Goal: Task Accomplishment & Management: Manage account settings

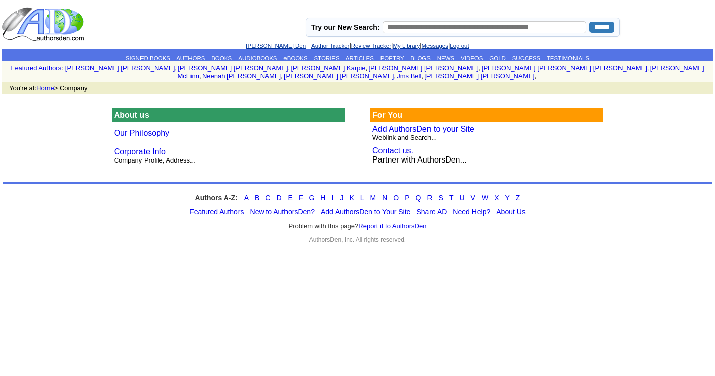
click at [143, 148] on font "Corporate Info" at bounding box center [140, 152] width 52 height 9
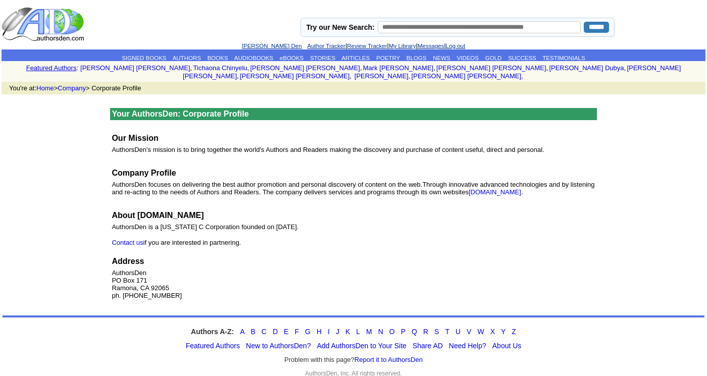
click at [414, 44] on link "My Library" at bounding box center [402, 46] width 27 height 6
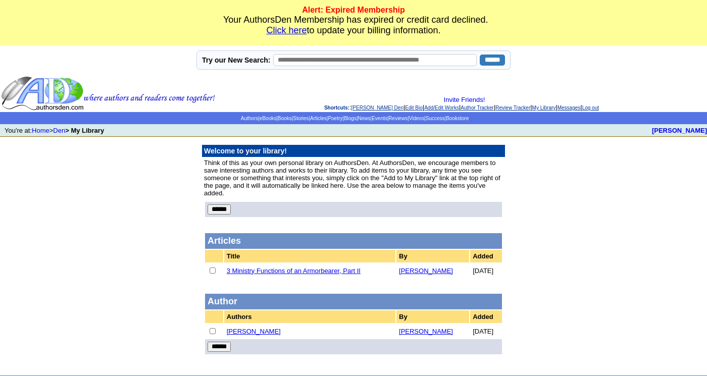
scroll to position [30, 0]
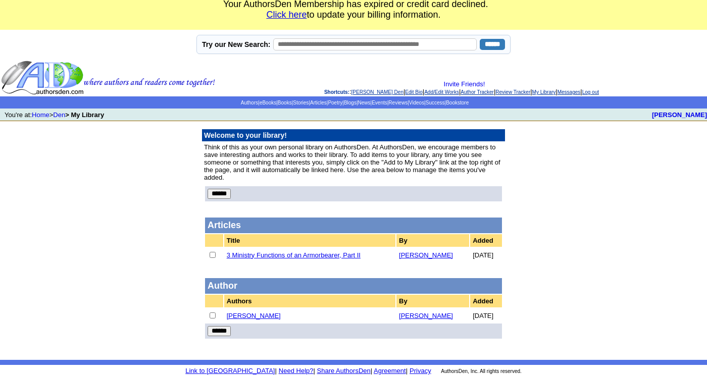
click at [256, 312] on link "David Montgomery" at bounding box center [254, 316] width 54 height 8
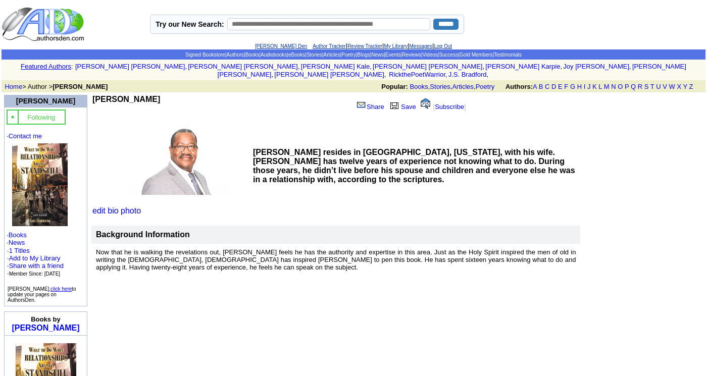
click at [279, 25] on input "text" at bounding box center [329, 24] width 204 height 12
type input "**********"
click at [443, 24] on input "******" at bounding box center [445, 24] width 25 height 11
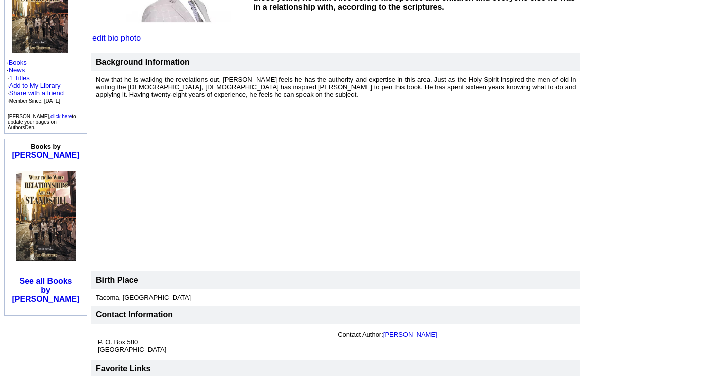
scroll to position [89, 0]
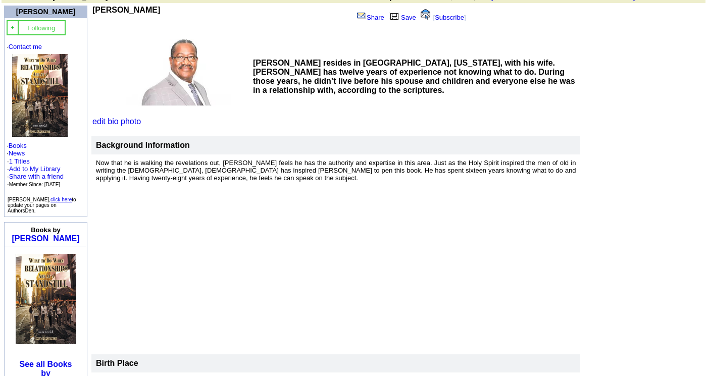
click at [444, 254] on td at bounding box center [335, 270] width 489 height 168
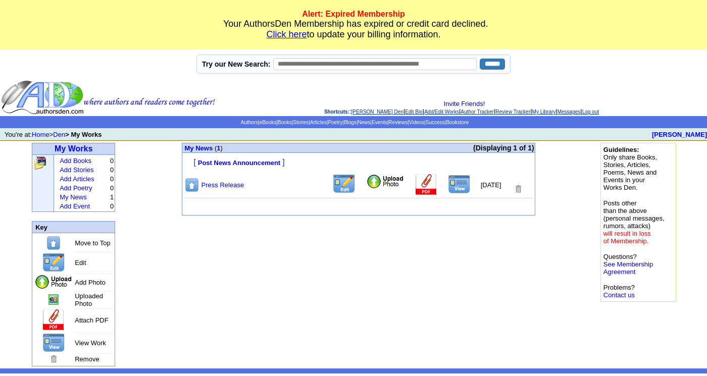
click at [452, 194] on img at bounding box center [459, 184] width 23 height 19
click at [517, 194] on img at bounding box center [518, 189] width 9 height 10
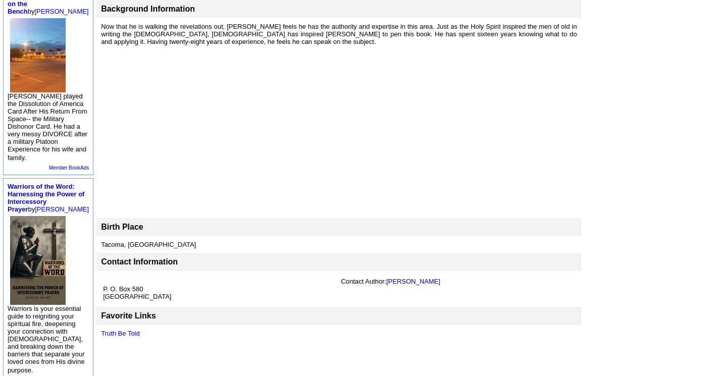
scroll to position [60, 0]
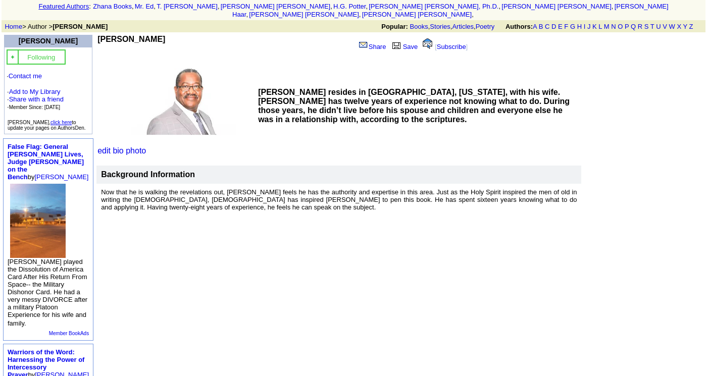
click at [479, 286] on td at bounding box center [338, 300] width 485 height 168
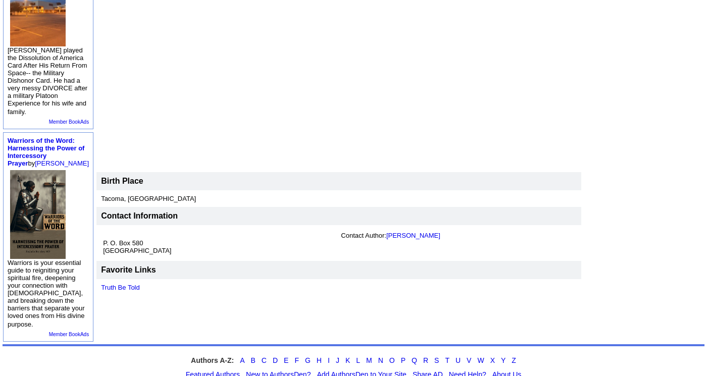
scroll to position [0, 0]
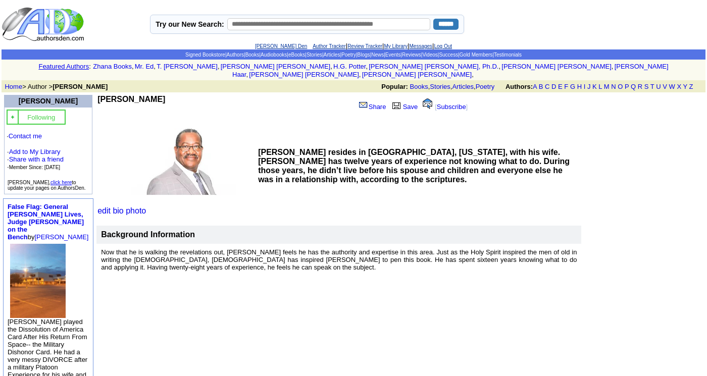
click at [62, 180] on link "click here" at bounding box center [61, 183] width 21 height 6
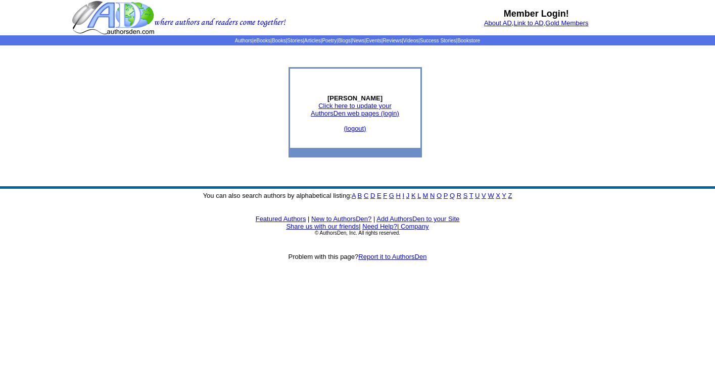
click at [364, 114] on link "Click here to update your AuthorsDen web pages (login)" at bounding box center [355, 109] width 88 height 15
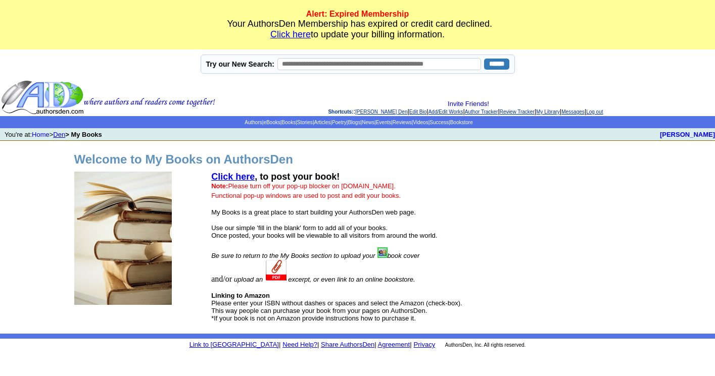
click at [63, 138] on link "Den" at bounding box center [59, 135] width 12 height 8
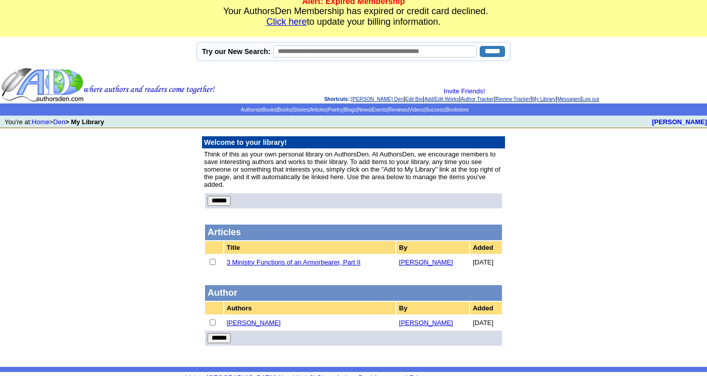
scroll to position [30, 0]
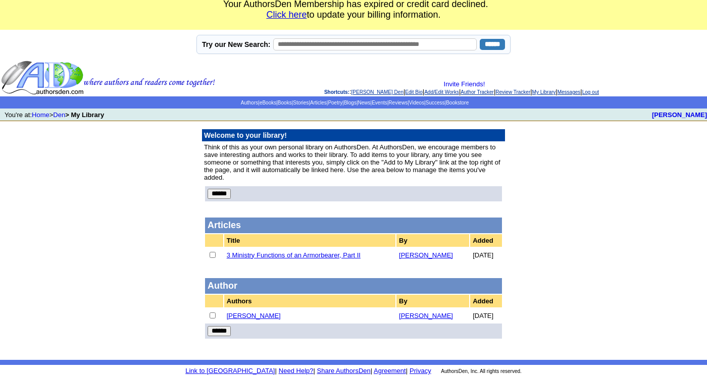
click at [419, 312] on link "[PERSON_NAME]" at bounding box center [426, 316] width 54 height 8
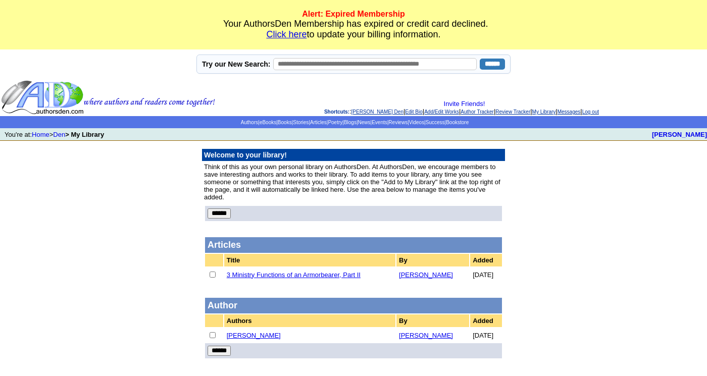
scroll to position [30, 0]
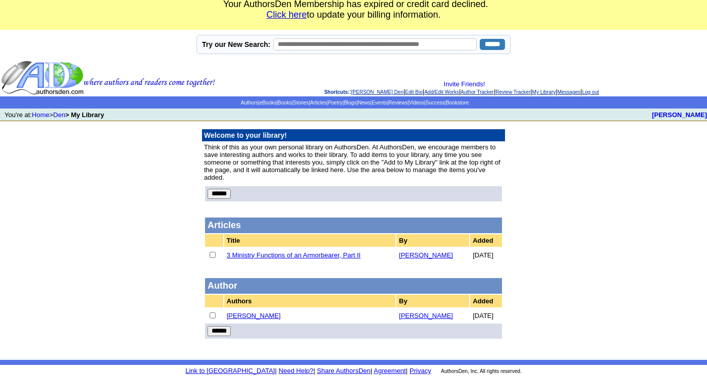
click at [217, 326] on input "******" at bounding box center [219, 331] width 23 height 10
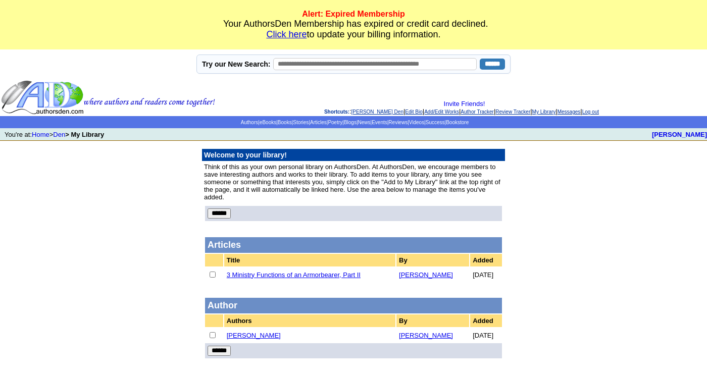
scroll to position [30, 0]
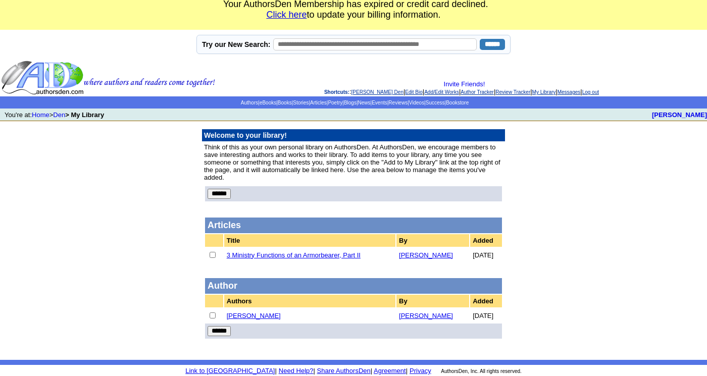
click at [219, 326] on input "******" at bounding box center [219, 331] width 23 height 10
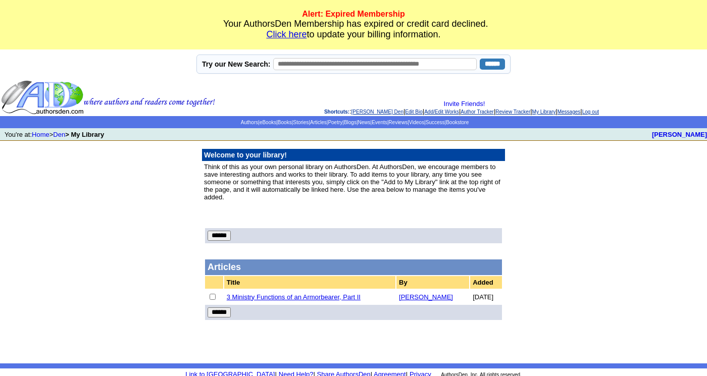
click at [217, 314] on input "******" at bounding box center [219, 313] width 23 height 10
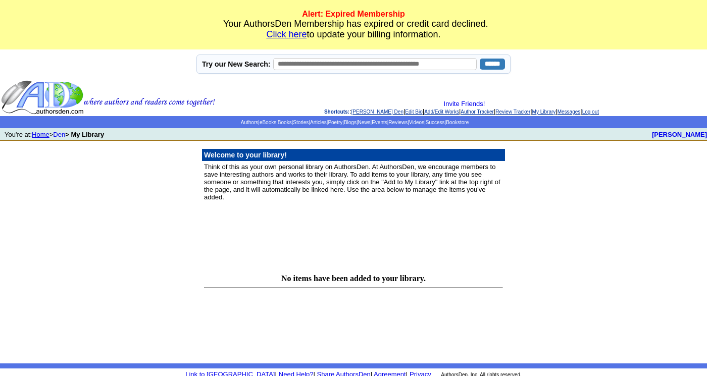
click at [46, 138] on link "Home" at bounding box center [41, 135] width 18 height 8
click at [556, 115] on link "My Library" at bounding box center [544, 112] width 24 height 6
click at [526, 115] on link "Review Tracker" at bounding box center [513, 112] width 35 height 6
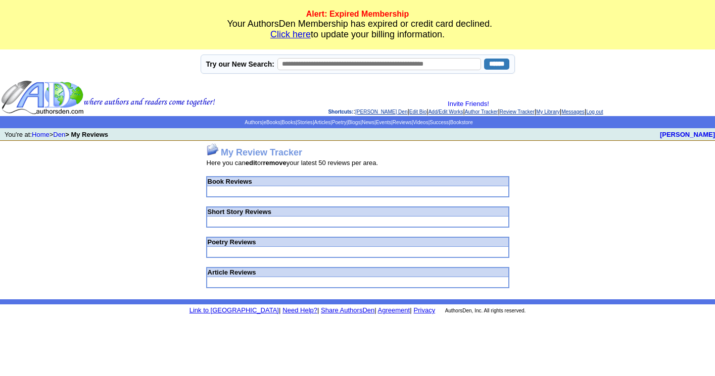
click at [492, 115] on link "Author Tracker" at bounding box center [481, 112] width 33 height 6
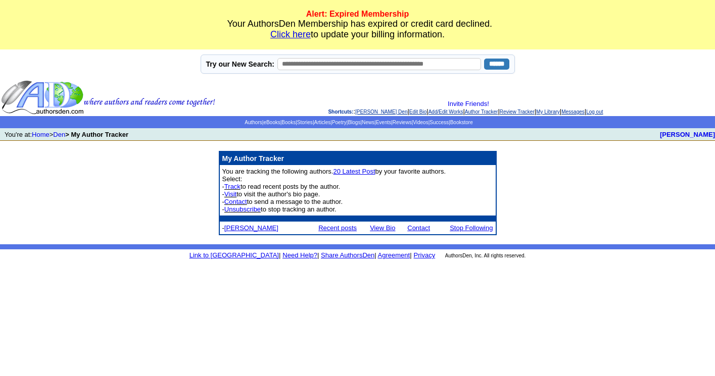
click at [442, 115] on align\=\"left\" "Invite Friends! Shortcuts: : David Montgomery's Den | Edit Bio | Add/Edit Works…" at bounding box center [465, 107] width 497 height 15
click at [442, 115] on link "Add/Edit Works" at bounding box center [445, 112] width 35 height 6
